Goal: Check status: Check status

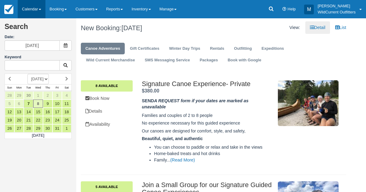
click at [33, 7] on link "Calendar" at bounding box center [32, 9] width 28 height 18
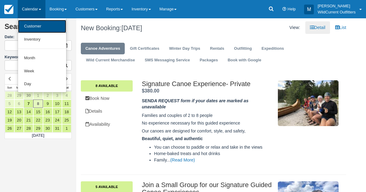
click at [31, 26] on link "Customer" at bounding box center [42, 26] width 48 height 13
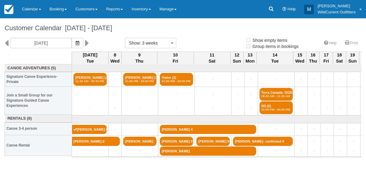
select select
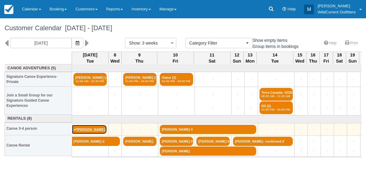
click at [86, 127] on link "[PERSON_NAME]-5" at bounding box center [89, 129] width 35 height 9
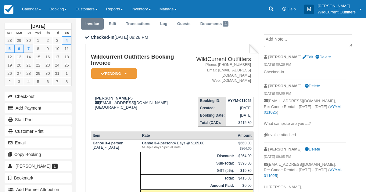
scroll to position [22, 0]
